Goal: Check status: Check status

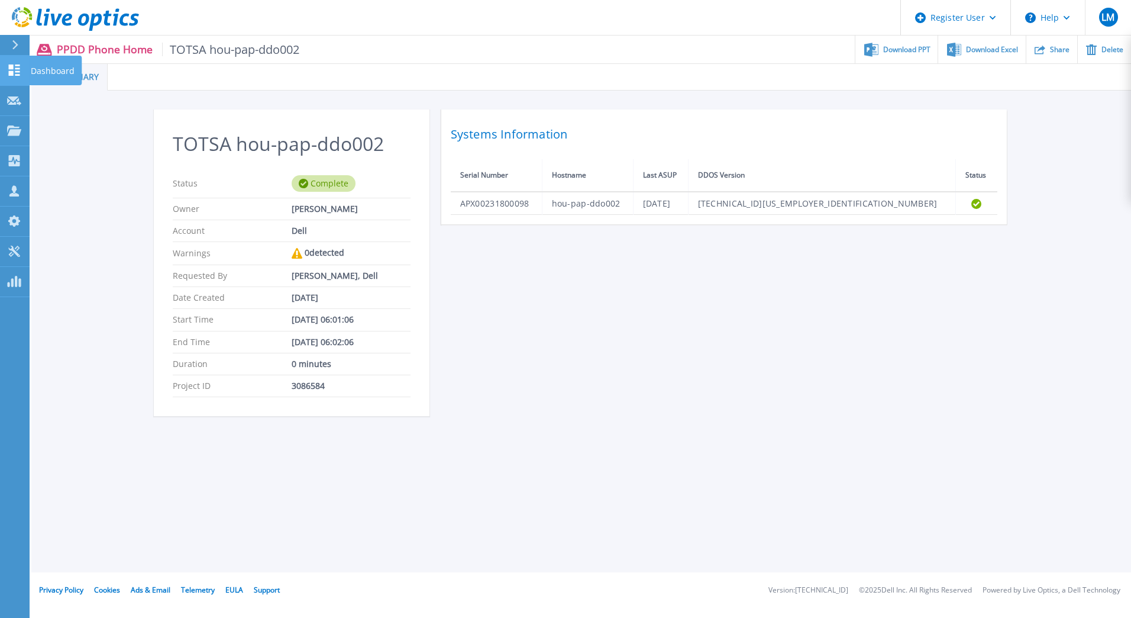
click at [17, 72] on icon at bounding box center [14, 69] width 11 height 11
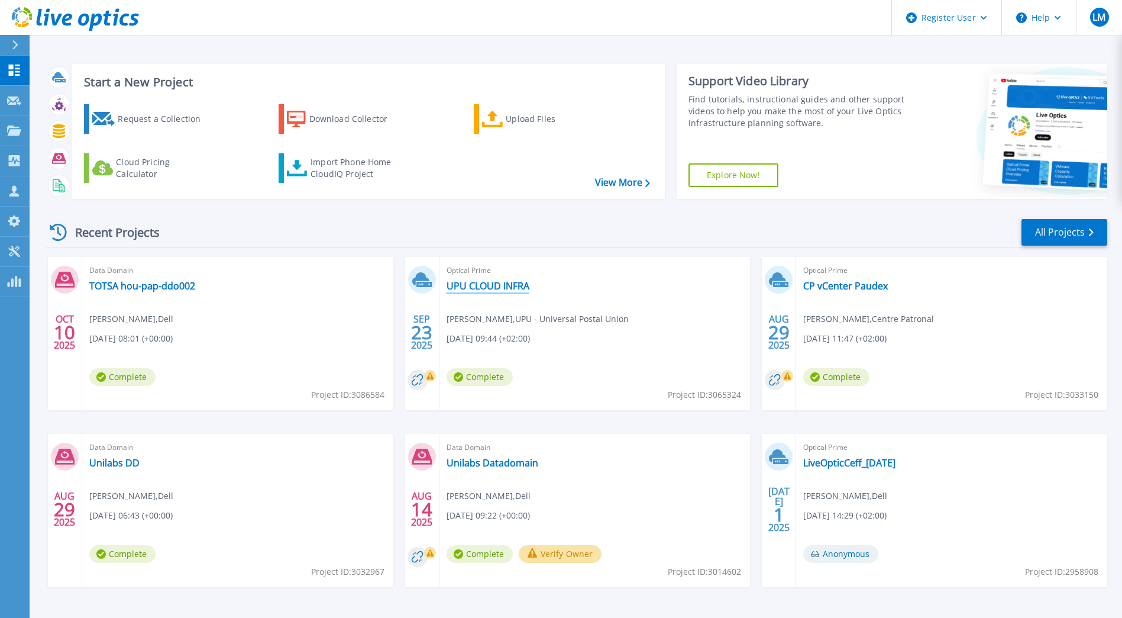
click at [510, 289] on link "UPU CLOUD INFRA" at bounding box center [488, 286] width 83 height 12
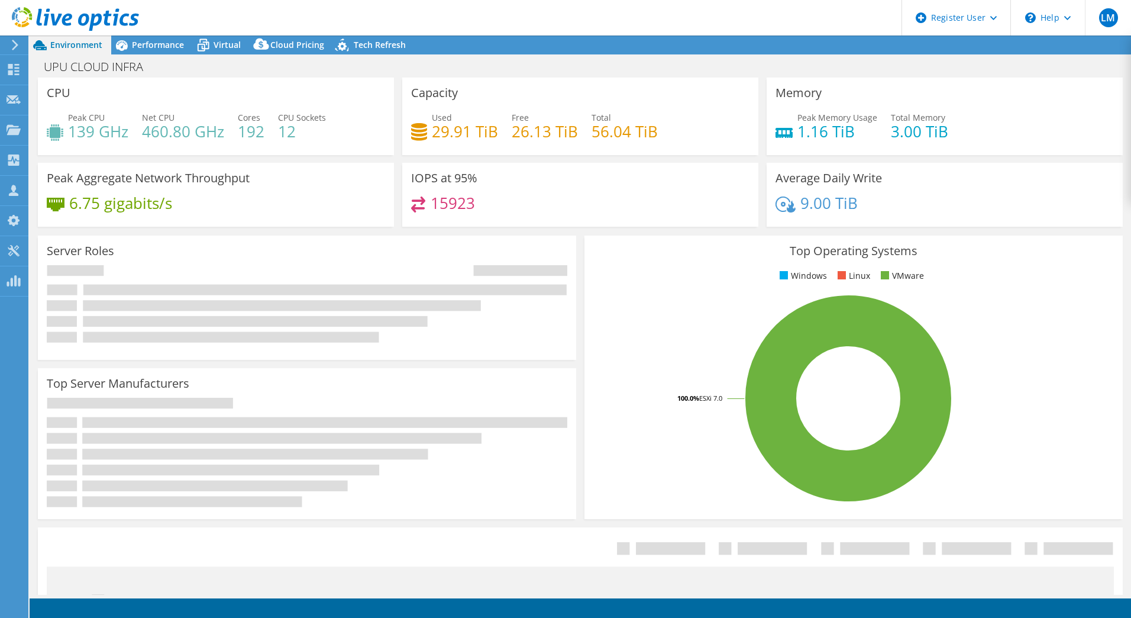
select select "USD"
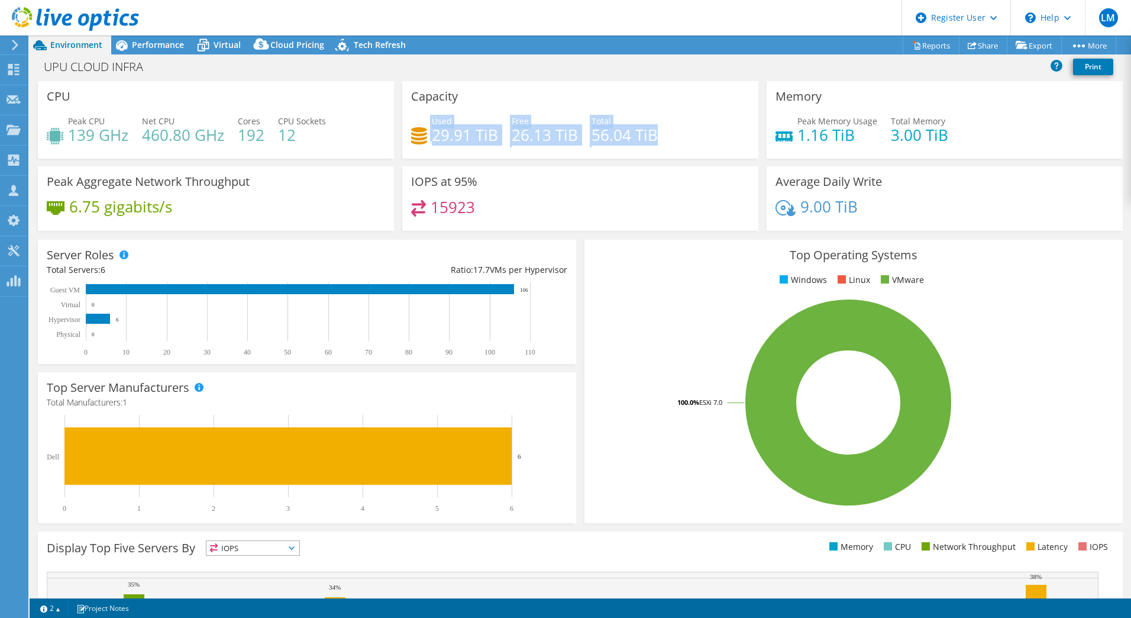
drag, startPoint x: 696, startPoint y: 111, endPoint x: 709, endPoint y: 130, distance: 23.1
click at [709, 129] on div "Capacity Used 29.91 TiB Free 26.13 TiB Total 56.04 TiB" at bounding box center [580, 119] width 356 height 77
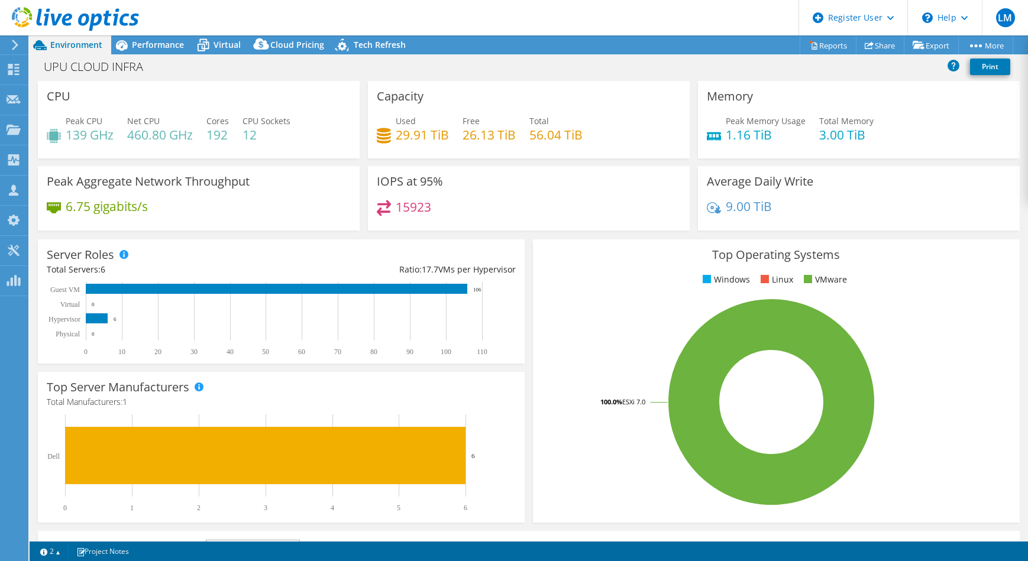
select select "USD"
